Goal: Information Seeking & Learning: Learn about a topic

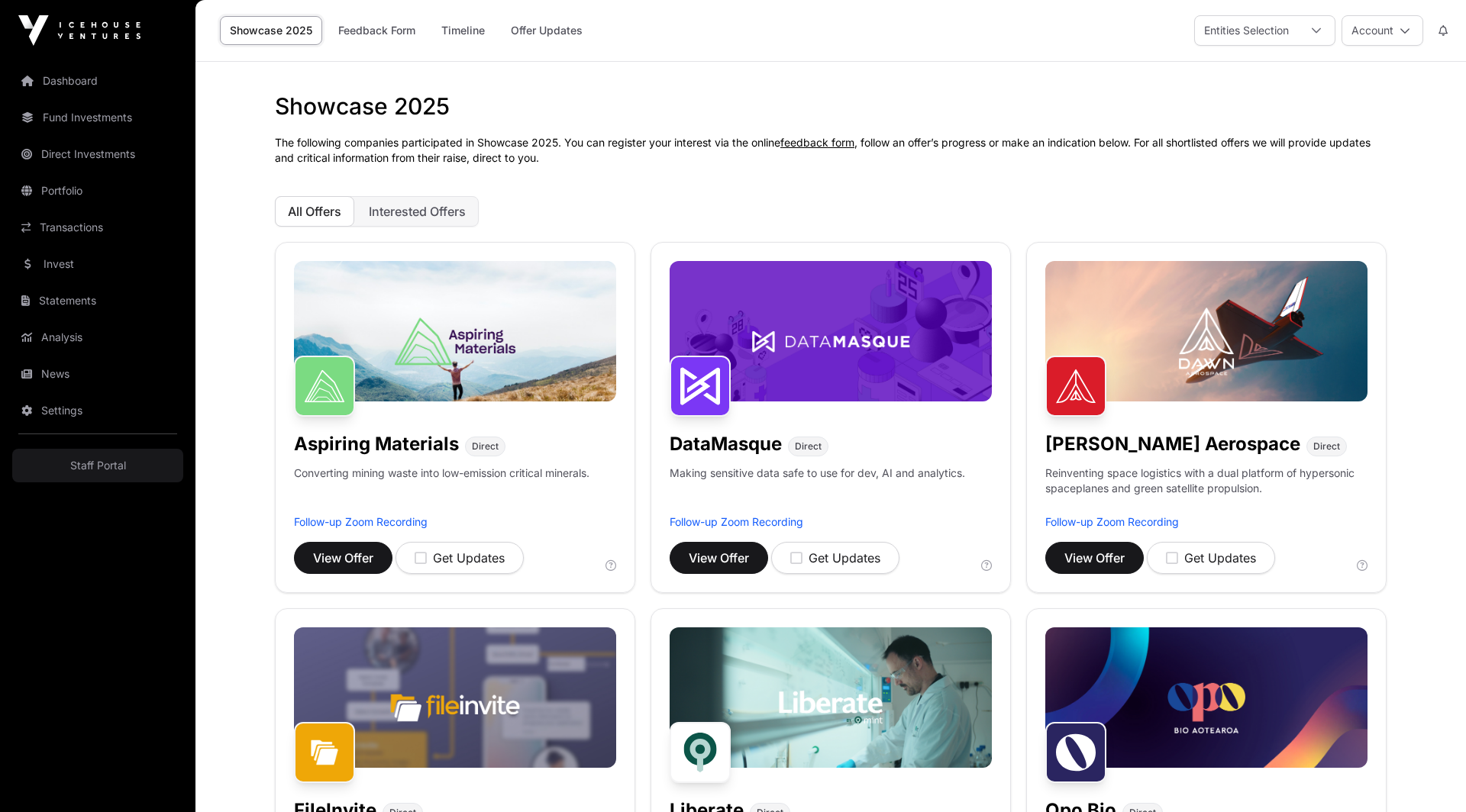
click at [82, 180] on link "Portfolio" at bounding box center [98, 190] width 171 height 33
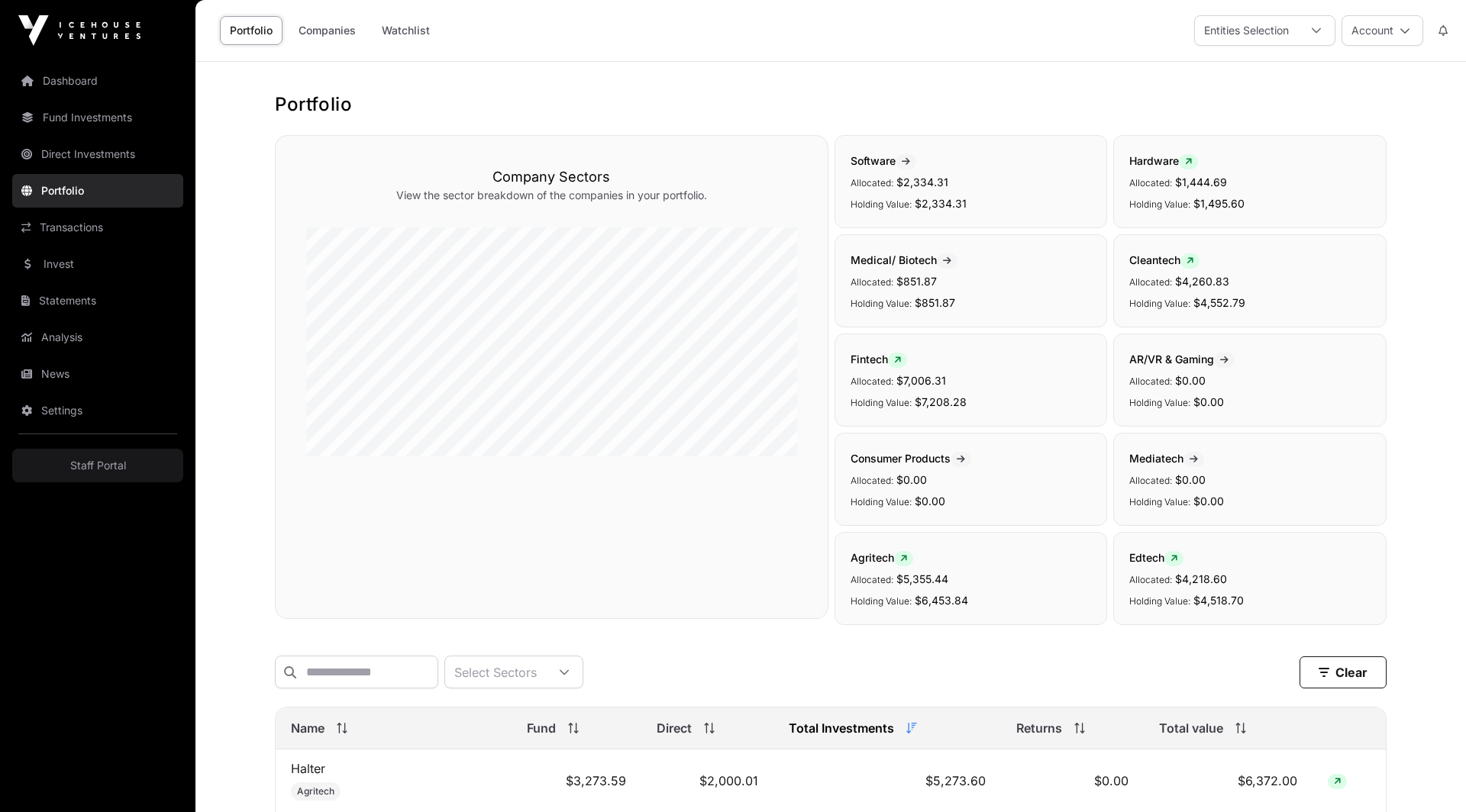
click at [82, 263] on link "Invest" at bounding box center [98, 264] width 171 height 33
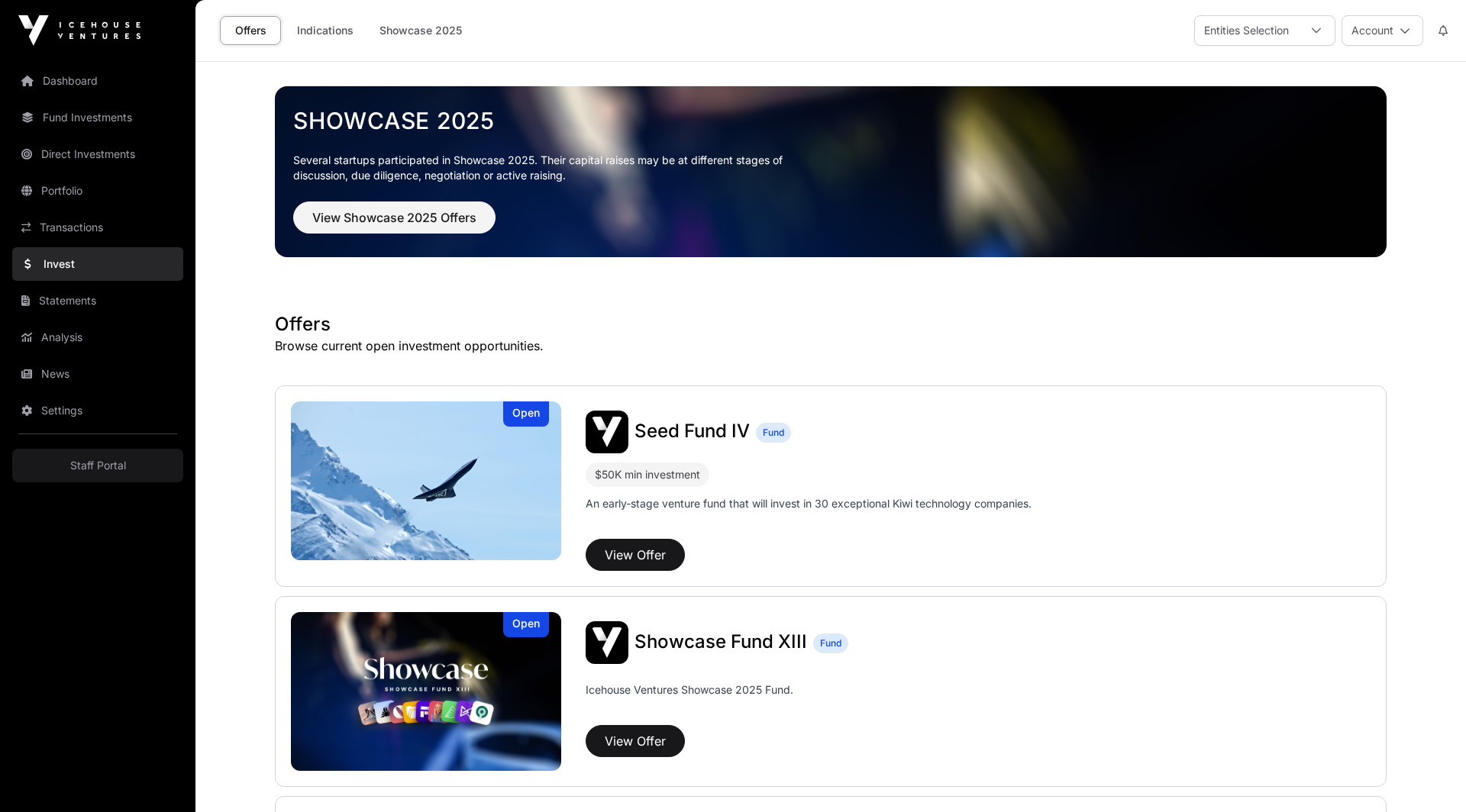
click at [67, 261] on link "Invest" at bounding box center [98, 264] width 171 height 33
click at [406, 201] on button "View Showcase 2025 Offers" at bounding box center [394, 217] width 202 height 32
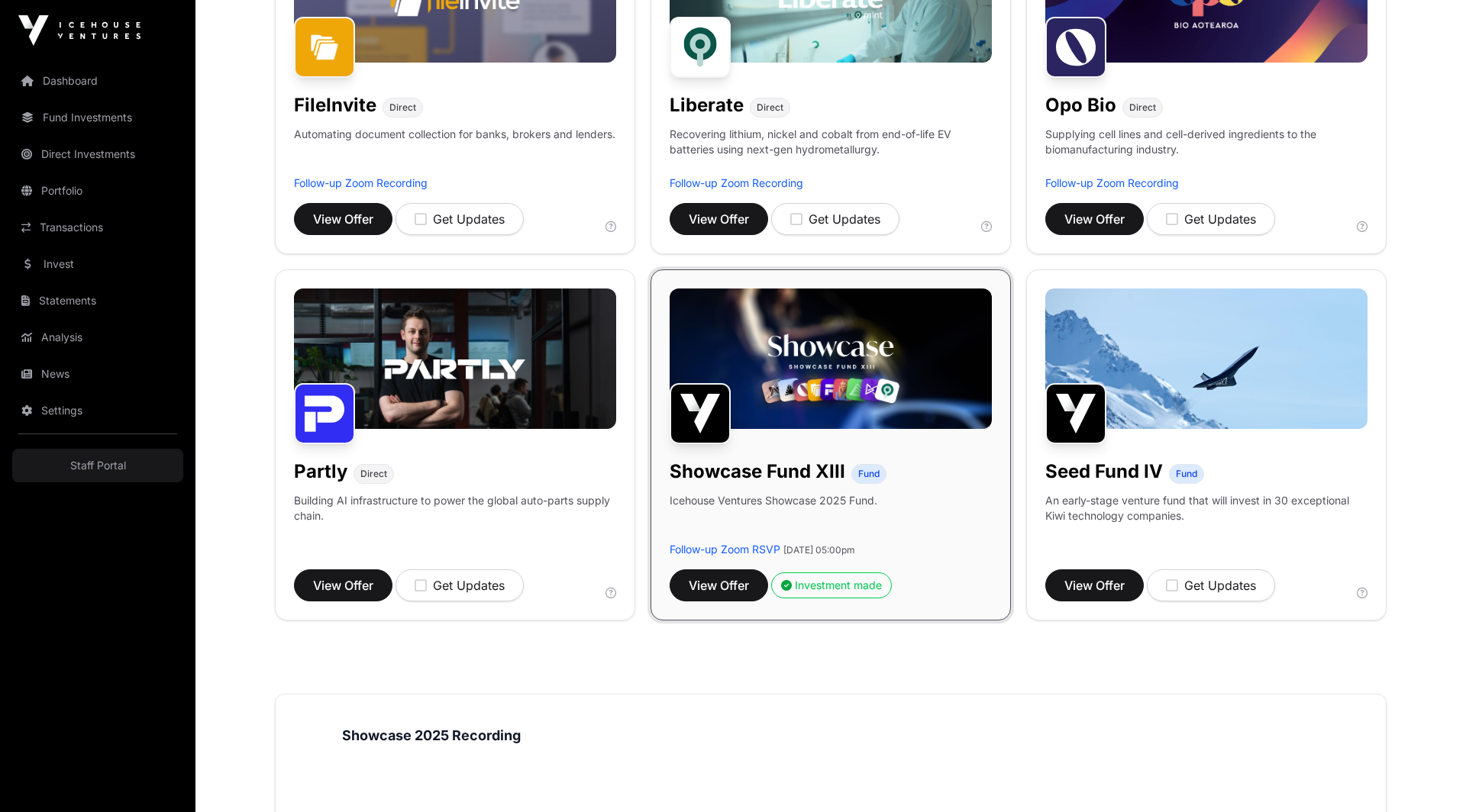
scroll to position [550, 0]
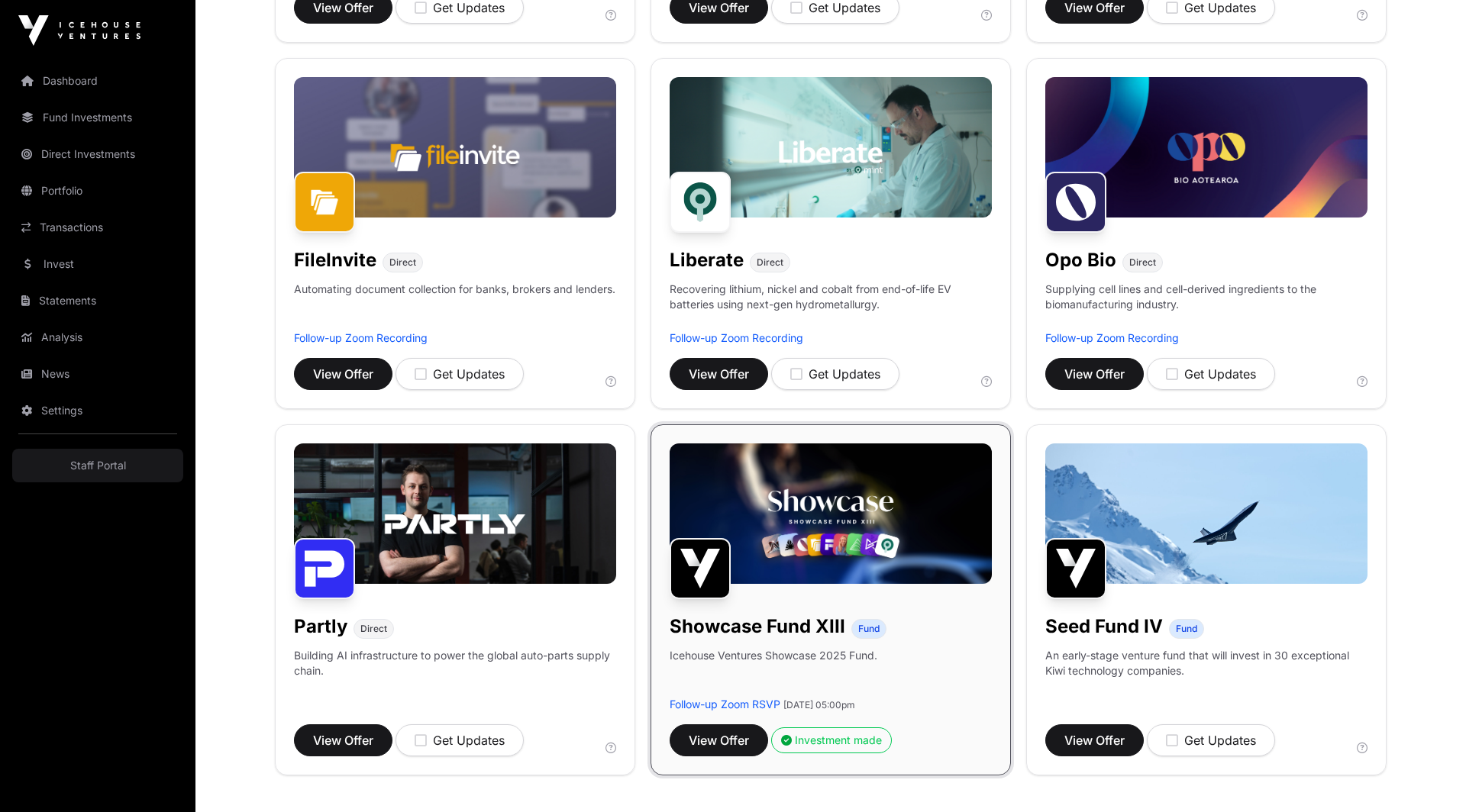
click at [687, 260] on h1 "Liberate" at bounding box center [706, 260] width 74 height 24
copy h1 "Liberate"
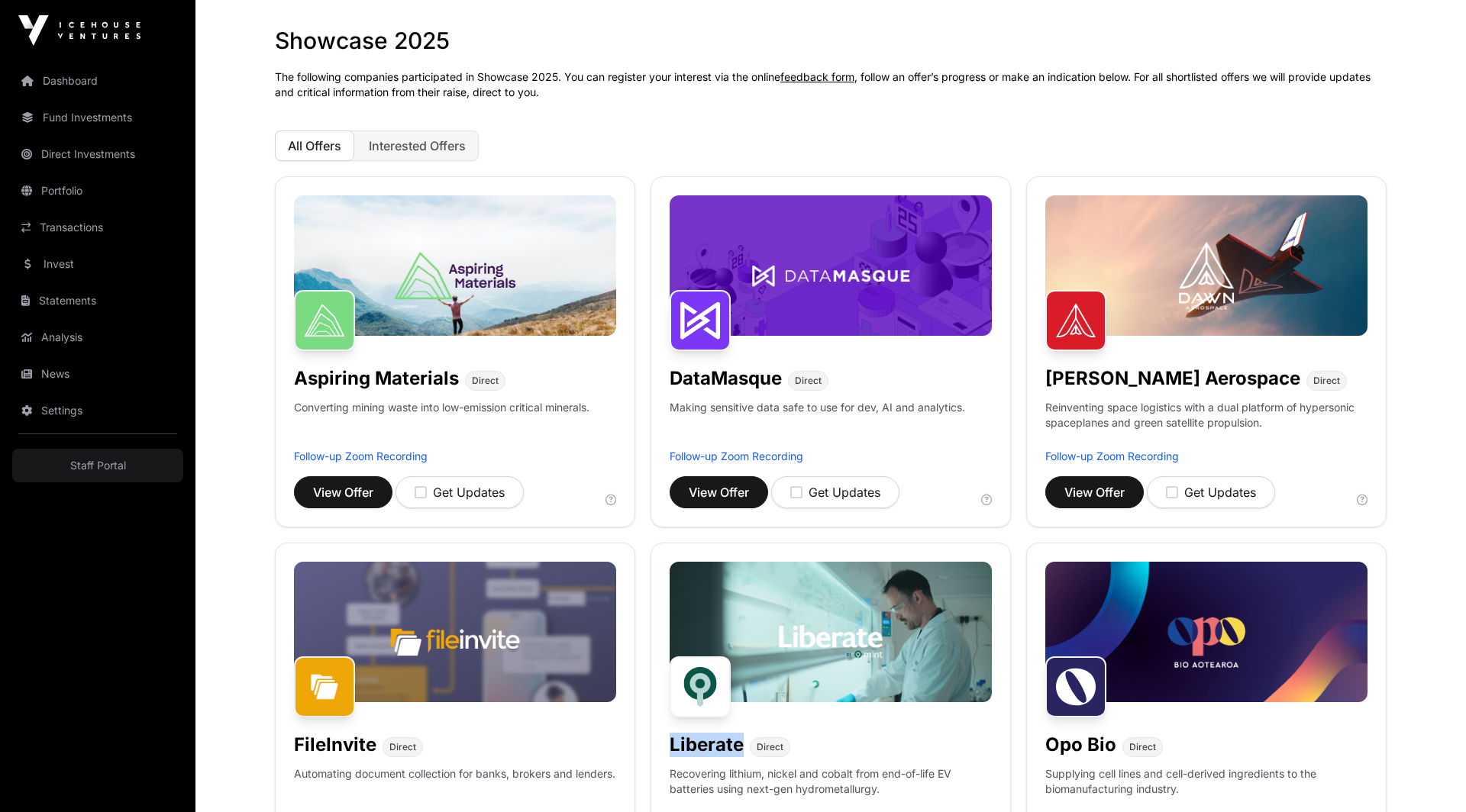
scroll to position [261, 0]
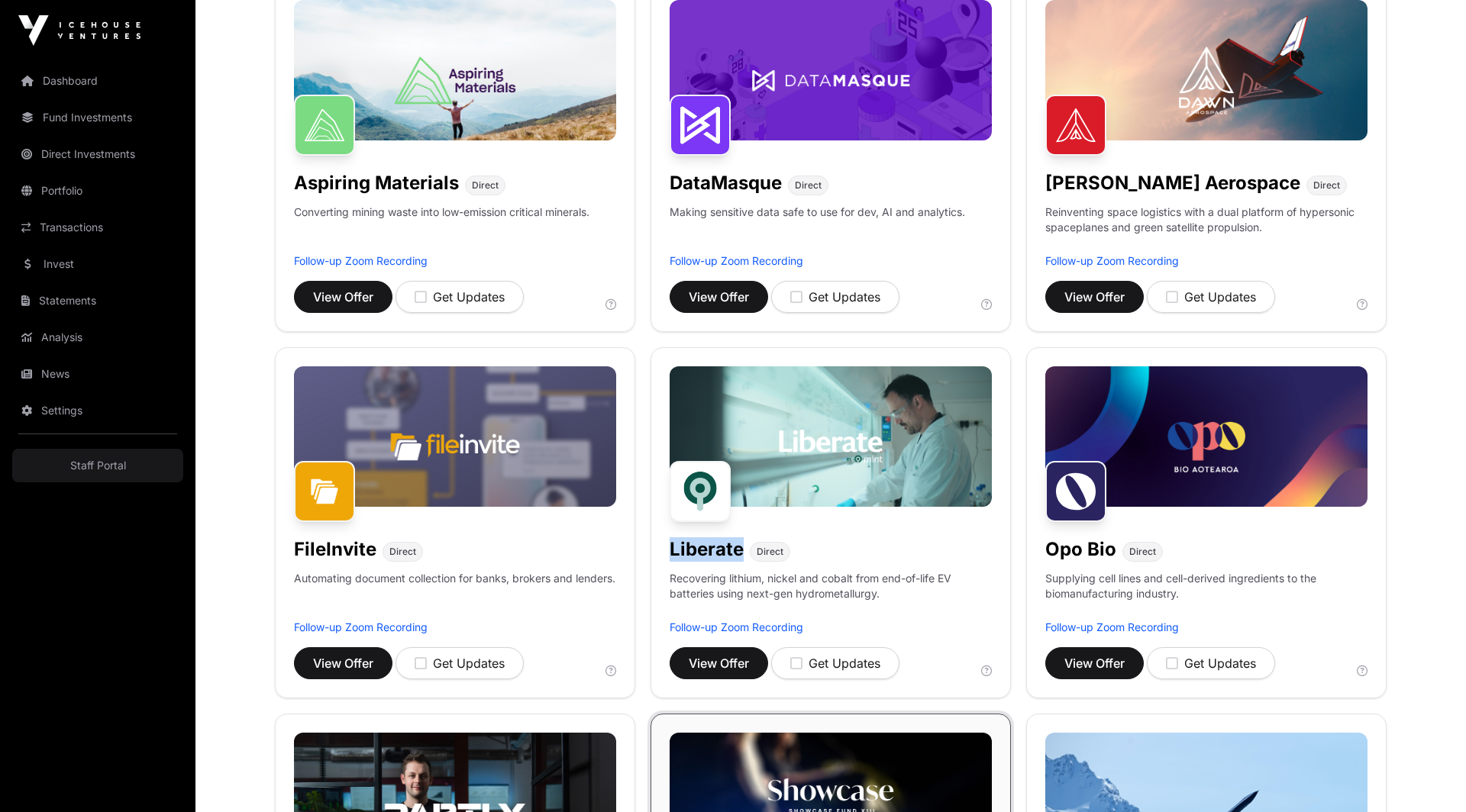
click at [751, 484] on img at bounding box center [831, 436] width 322 height 140
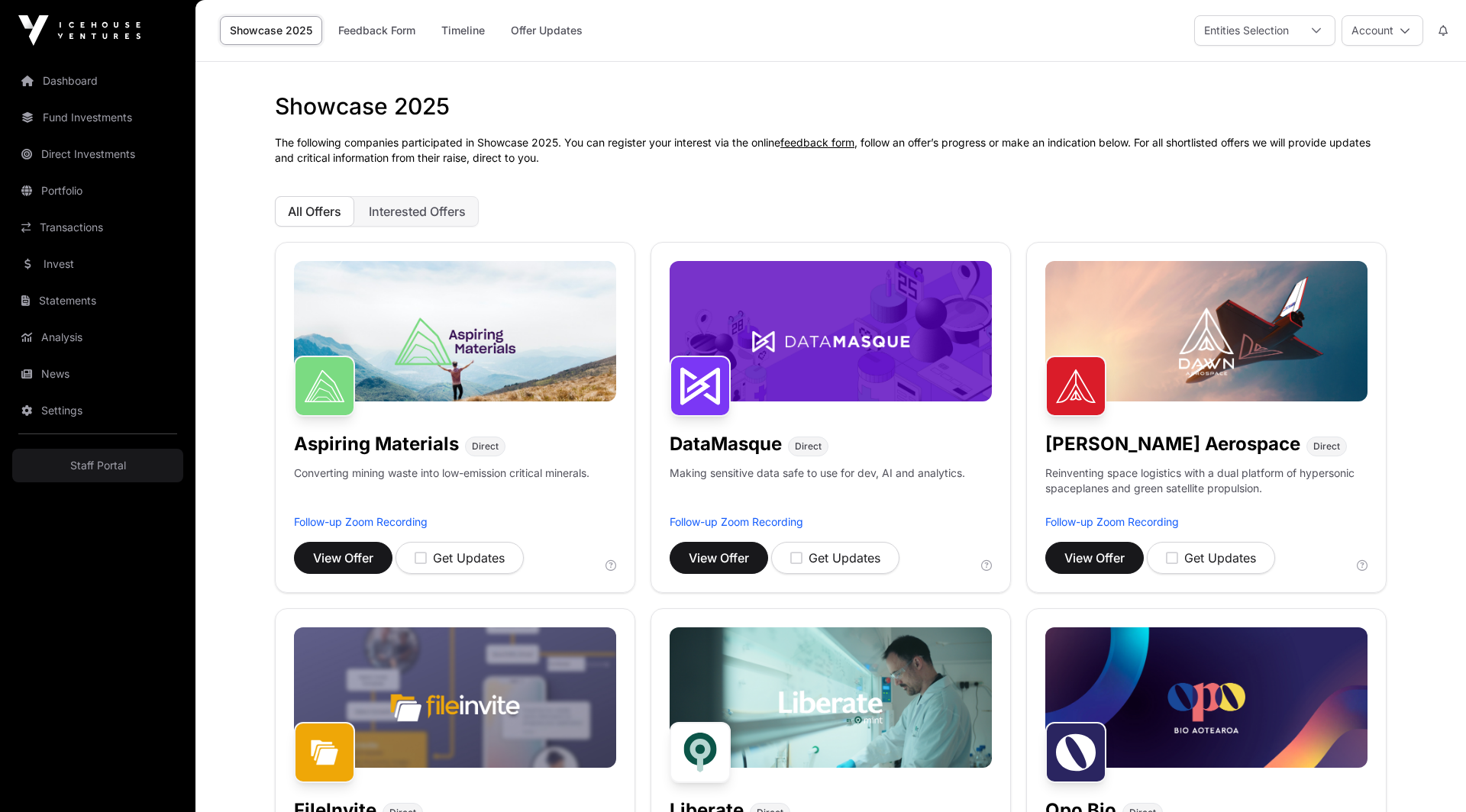
click at [903, 159] on p "The following companies participated in Showcase 2025. You can register your in…" at bounding box center [830, 150] width 1111 height 31
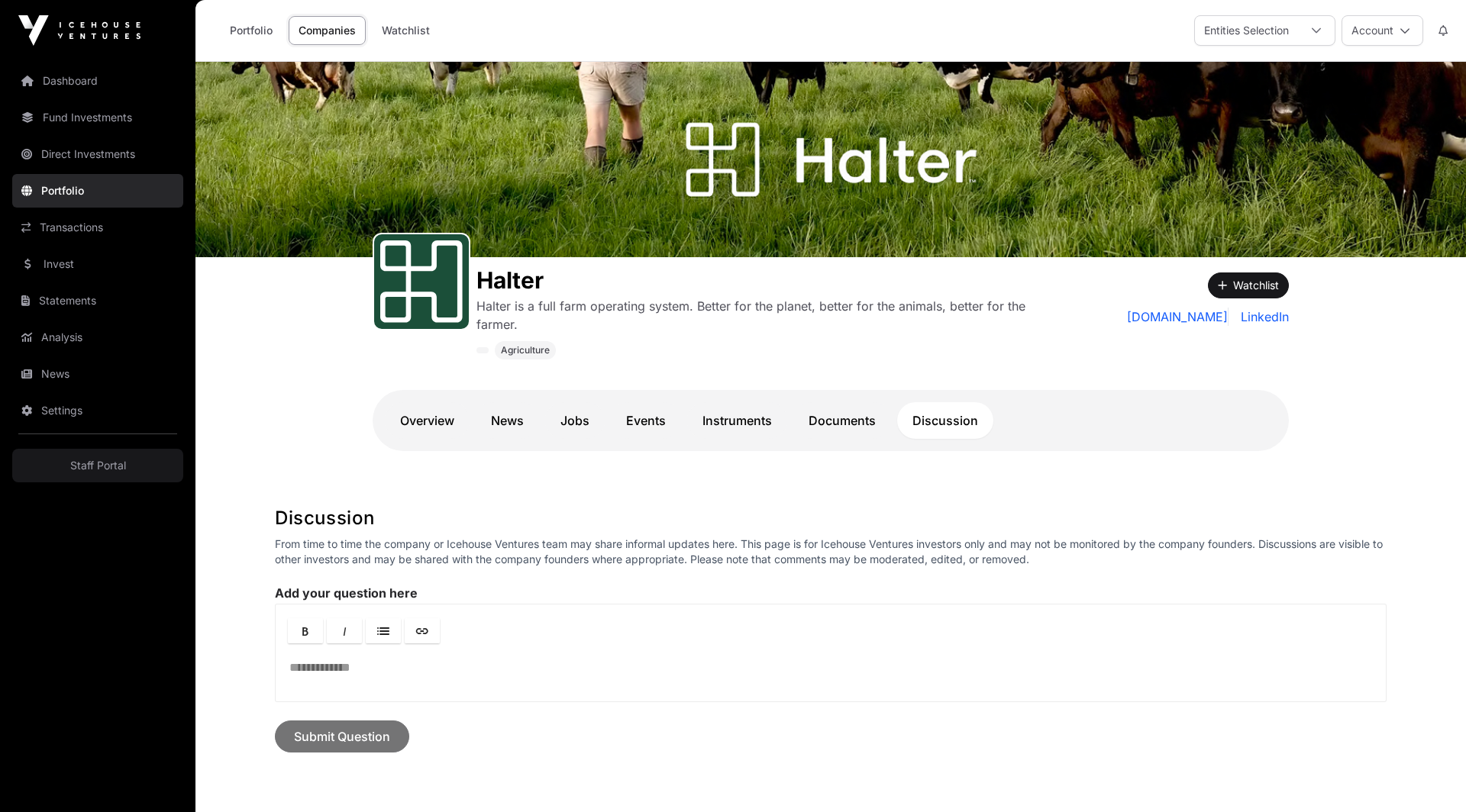
scroll to position [126, 0]
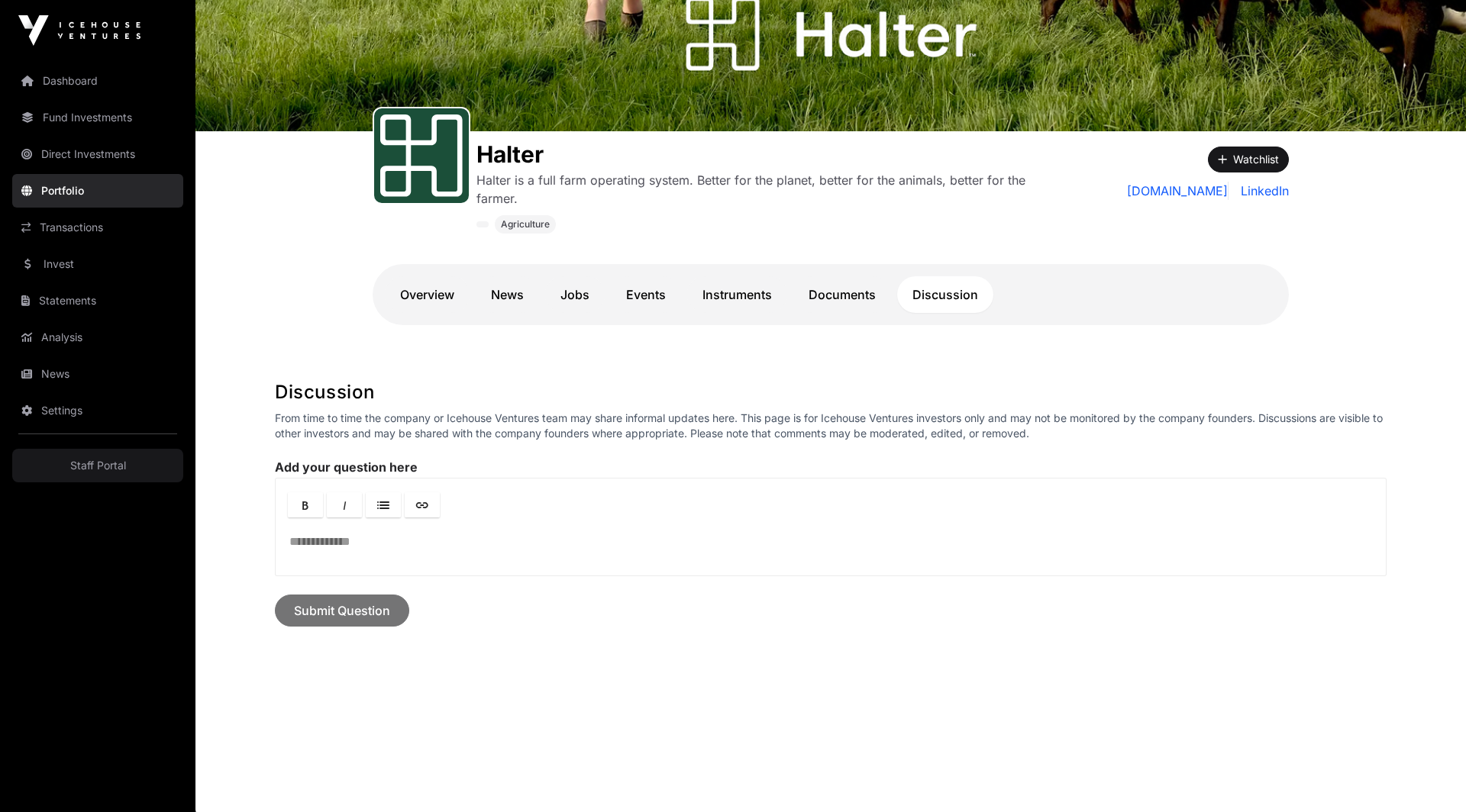
click at [772, 388] on h1 "Discussion" at bounding box center [830, 391] width 1111 height 24
